Goal: Transaction & Acquisition: Purchase product/service

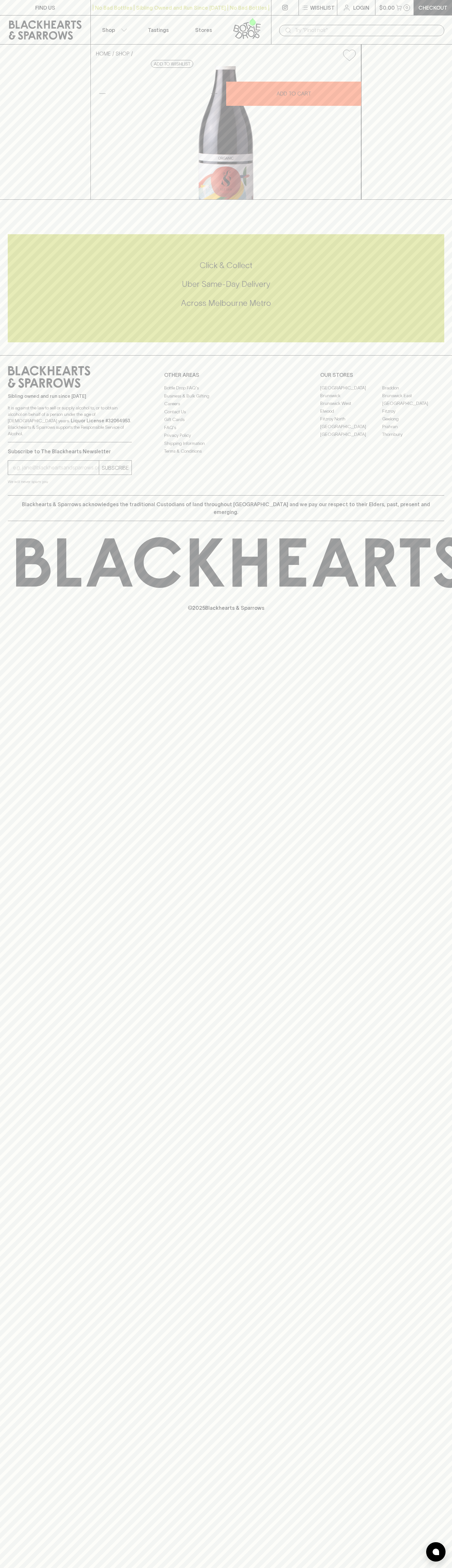
click at [338, 24] on div "​" at bounding box center [361, 30] width 165 height 12
click at [422, 1567] on html "FIND US | No Bad Bottles | Sibling Owned and Run Since 2006 | No Bad Bottles | …" at bounding box center [226, 784] width 452 height 1568
click at [186, 1567] on html "FIND US | No Bad Bottles | Sibling Owned and Run Since 2006 | No Bad Bottles | …" at bounding box center [226, 784] width 452 height 1568
click at [26, 342] on div "Click & Collect Uber Same-Day Delivery Across Melbourne Metro" at bounding box center [226, 284] width 436 height 116
